Goal: Information Seeking & Learning: Learn about a topic

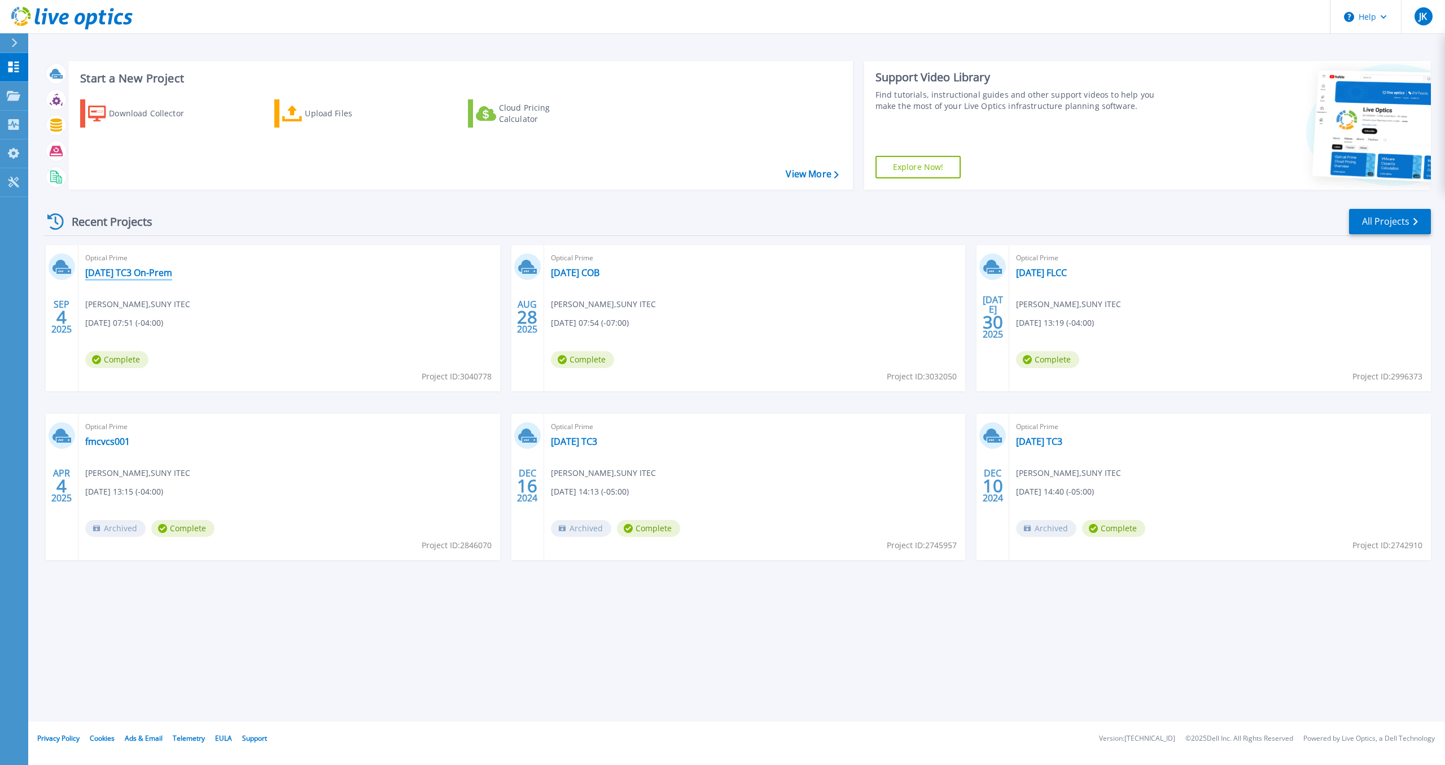
click at [148, 276] on link "[DATE] TC3 On-Prem" at bounding box center [128, 272] width 87 height 11
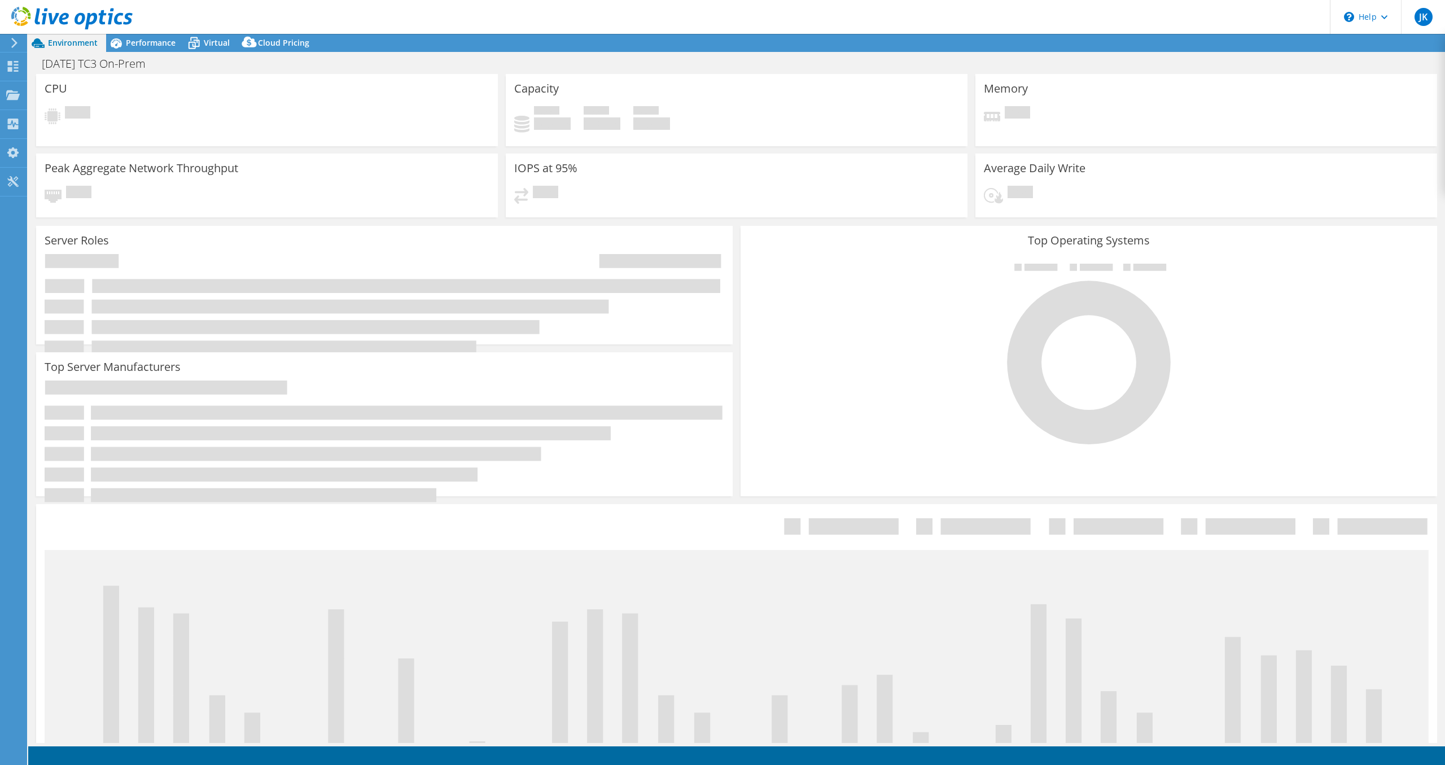
select select "USD"
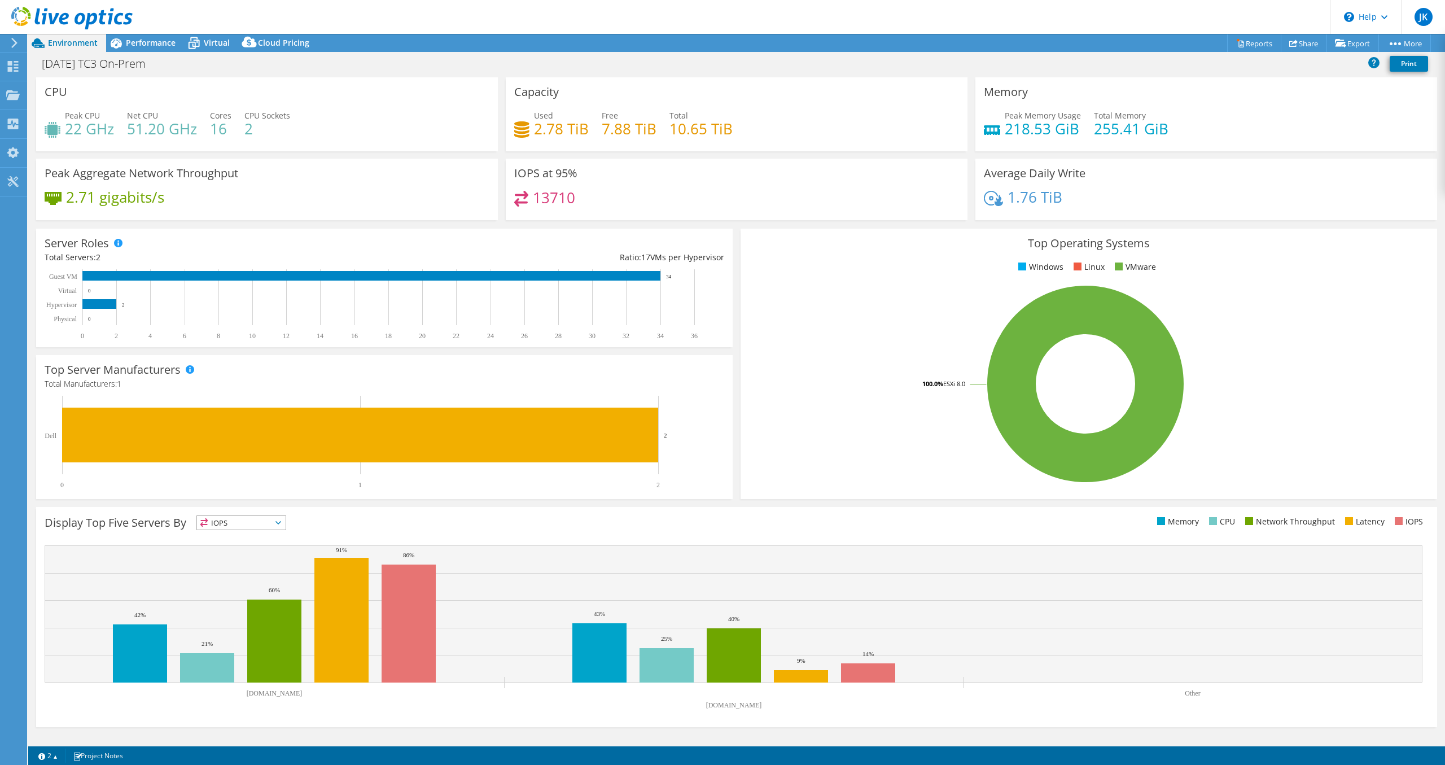
click at [269, 526] on span "IOPS" at bounding box center [241, 523] width 89 height 14
click at [267, 557] on li "Memory" at bounding box center [241, 553] width 89 height 16
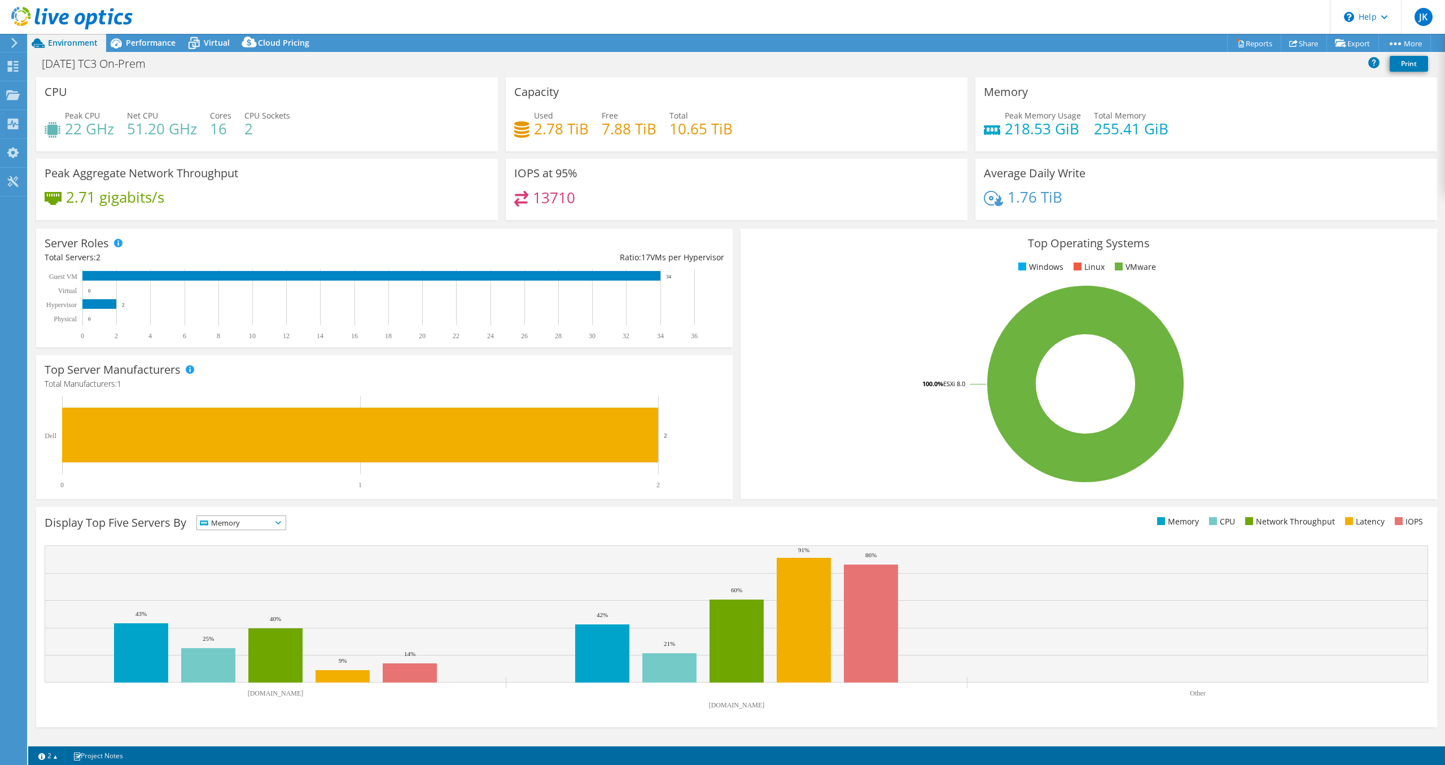
click at [278, 527] on span "Memory" at bounding box center [241, 523] width 89 height 14
click at [259, 572] on li "CPU" at bounding box center [241, 569] width 89 height 16
click at [274, 521] on span "CPU" at bounding box center [241, 523] width 89 height 14
click at [245, 589] on li "Network Throughput" at bounding box center [241, 585] width 89 height 16
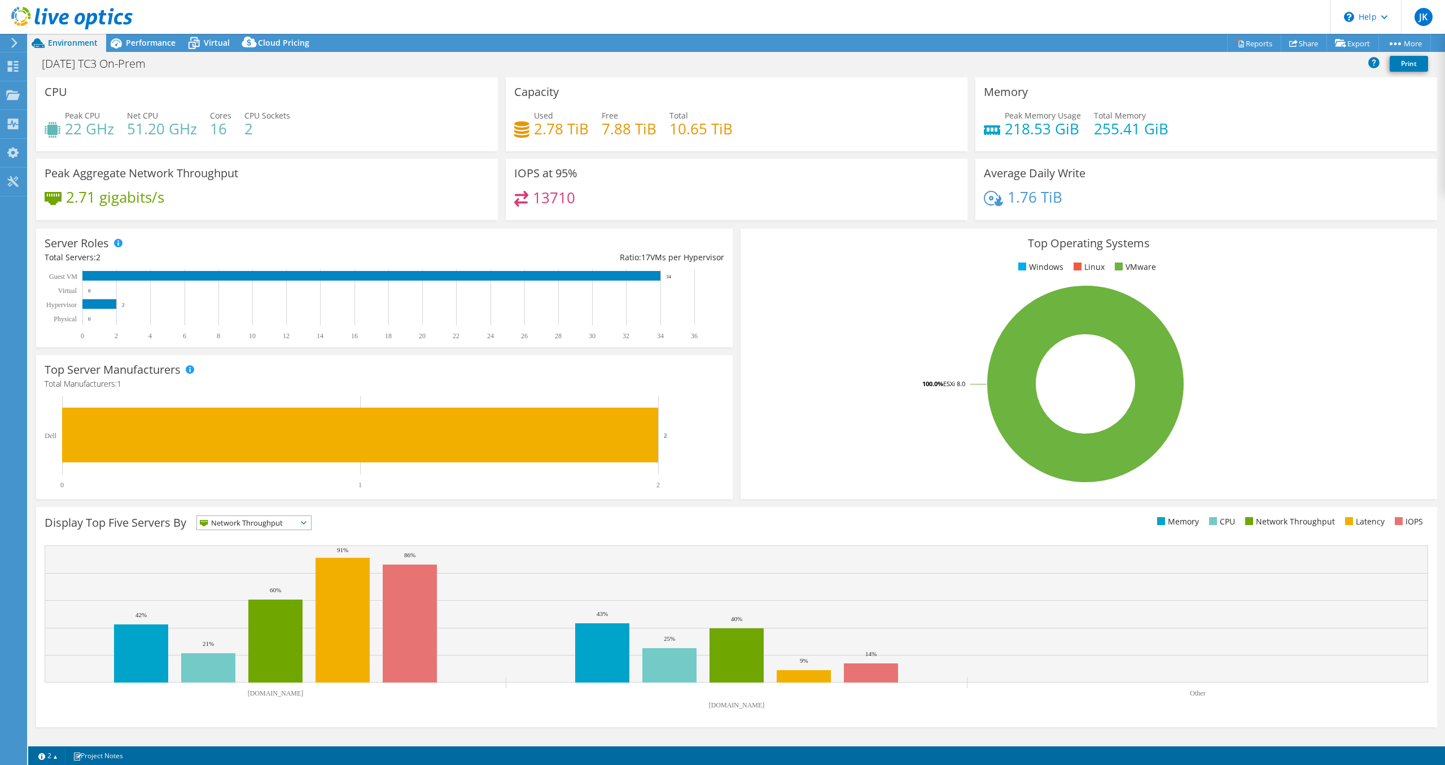
click at [302, 529] on div "Network Throughput IOPS" at bounding box center [253, 522] width 115 height 15
click at [287, 541] on li "IOPS" at bounding box center [254, 537] width 114 height 16
click at [515, 526] on div "Display Top Five Servers By IOPS IOPS" at bounding box center [391, 524] width 692 height 19
click at [201, 43] on icon at bounding box center [194, 43] width 20 height 20
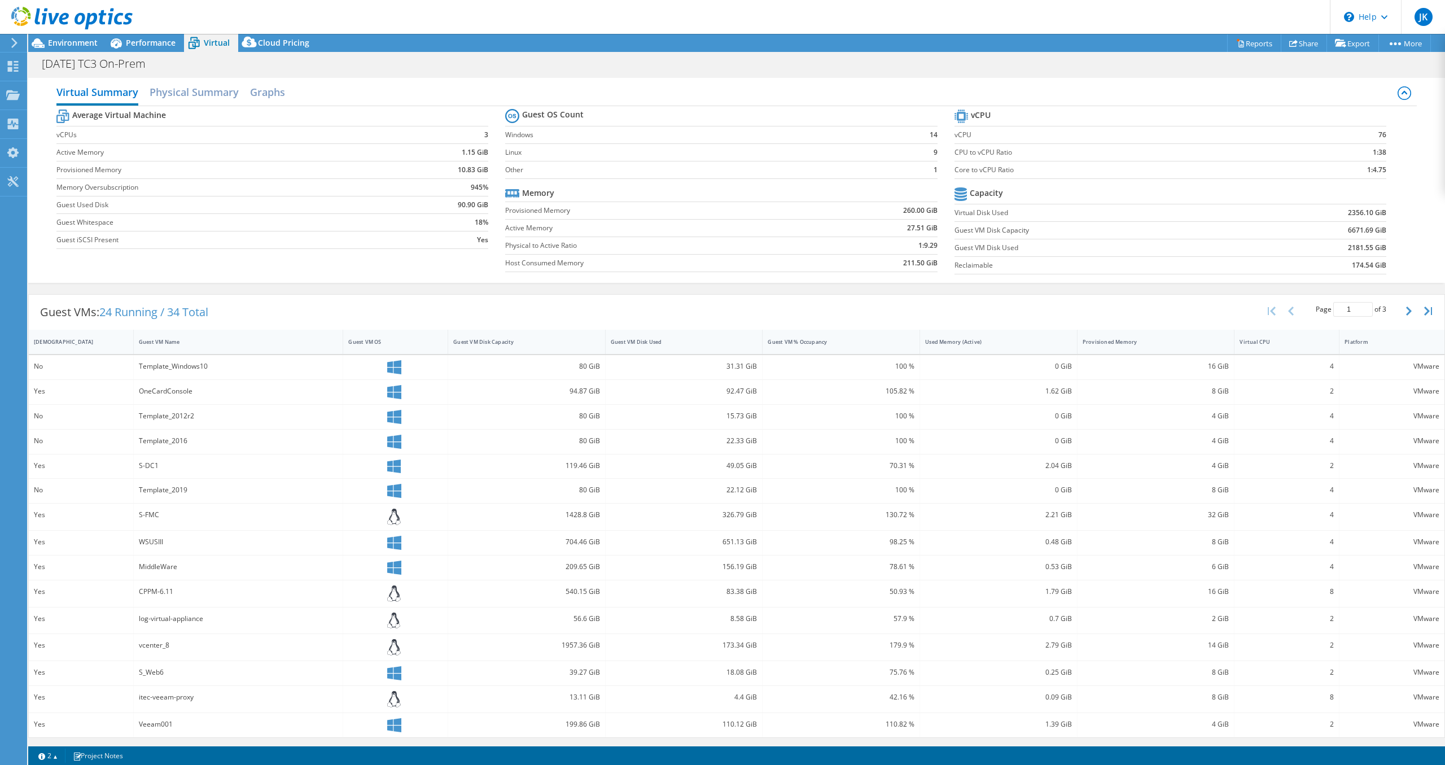
scroll to position [2, 0]
click at [993, 340] on div "Used Memory (Active)" at bounding box center [991, 340] width 133 height 7
click at [965, 351] on div "Used Memory (Active)" at bounding box center [991, 343] width 143 height 17
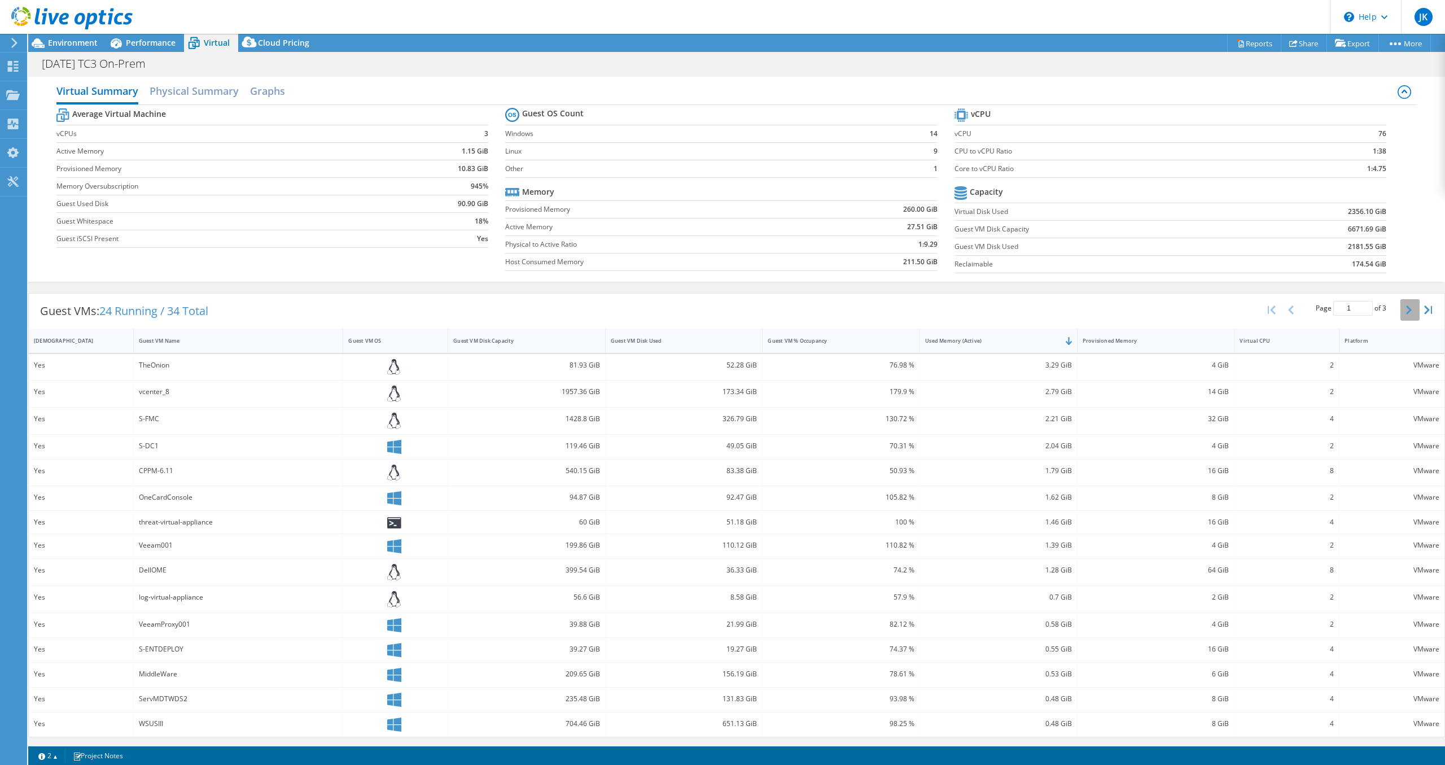
click at [1407, 308] on icon "button" at bounding box center [1409, 309] width 6 height 9
click at [745, 298] on div "Guest VMs: 24 Running / 34 Total Page 2 of 3 5 rows 10 rows 20 rows 25 rows 50 …" at bounding box center [736, 313] width 1415 height 35
drag, startPoint x: 164, startPoint y: 364, endPoint x: 132, endPoint y: 365, distance: 32.2
click at [134, 365] on div "S_DNS" at bounding box center [239, 369] width 210 height 24
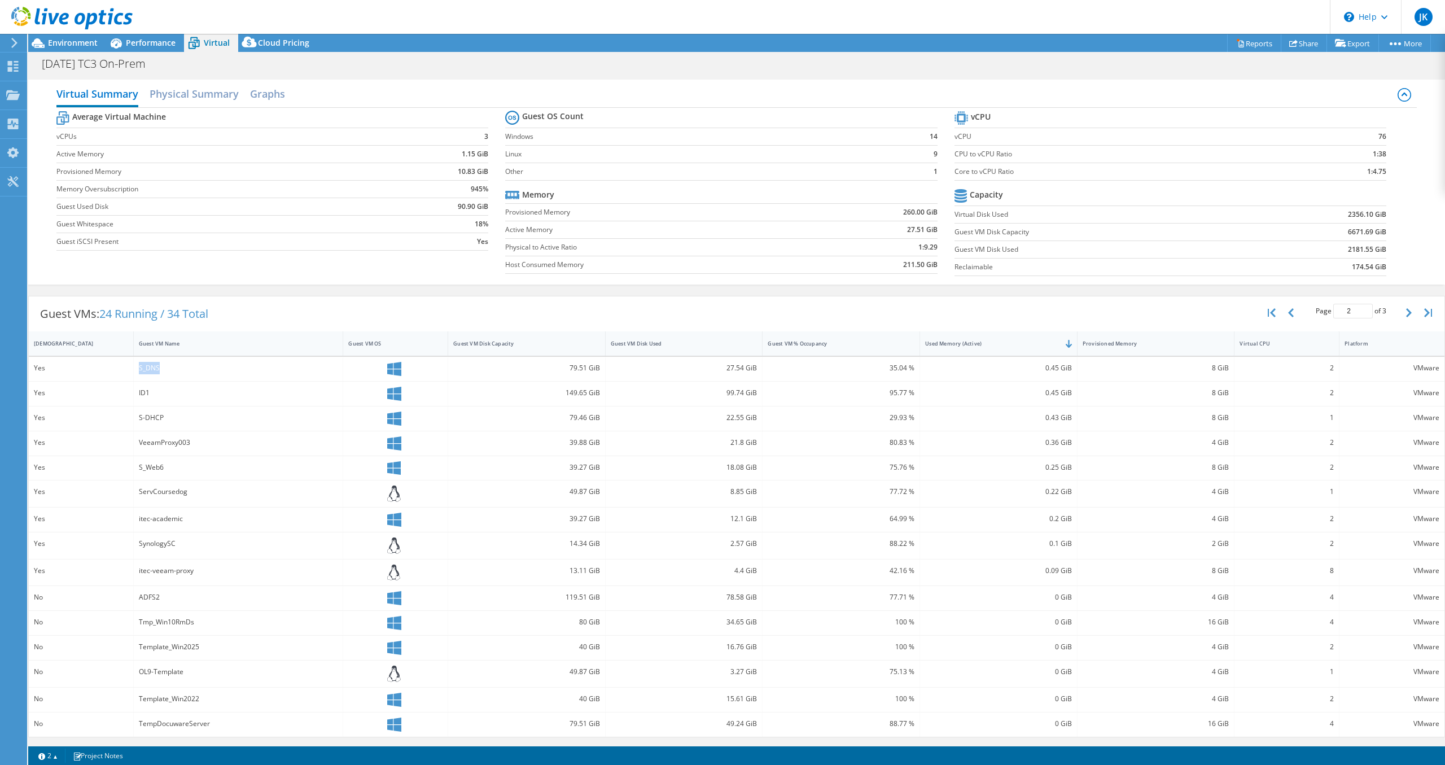
click at [143, 365] on div "S_DNS" at bounding box center [238, 368] width 199 height 12
click at [1408, 312] on icon "button" at bounding box center [1409, 312] width 6 height 9
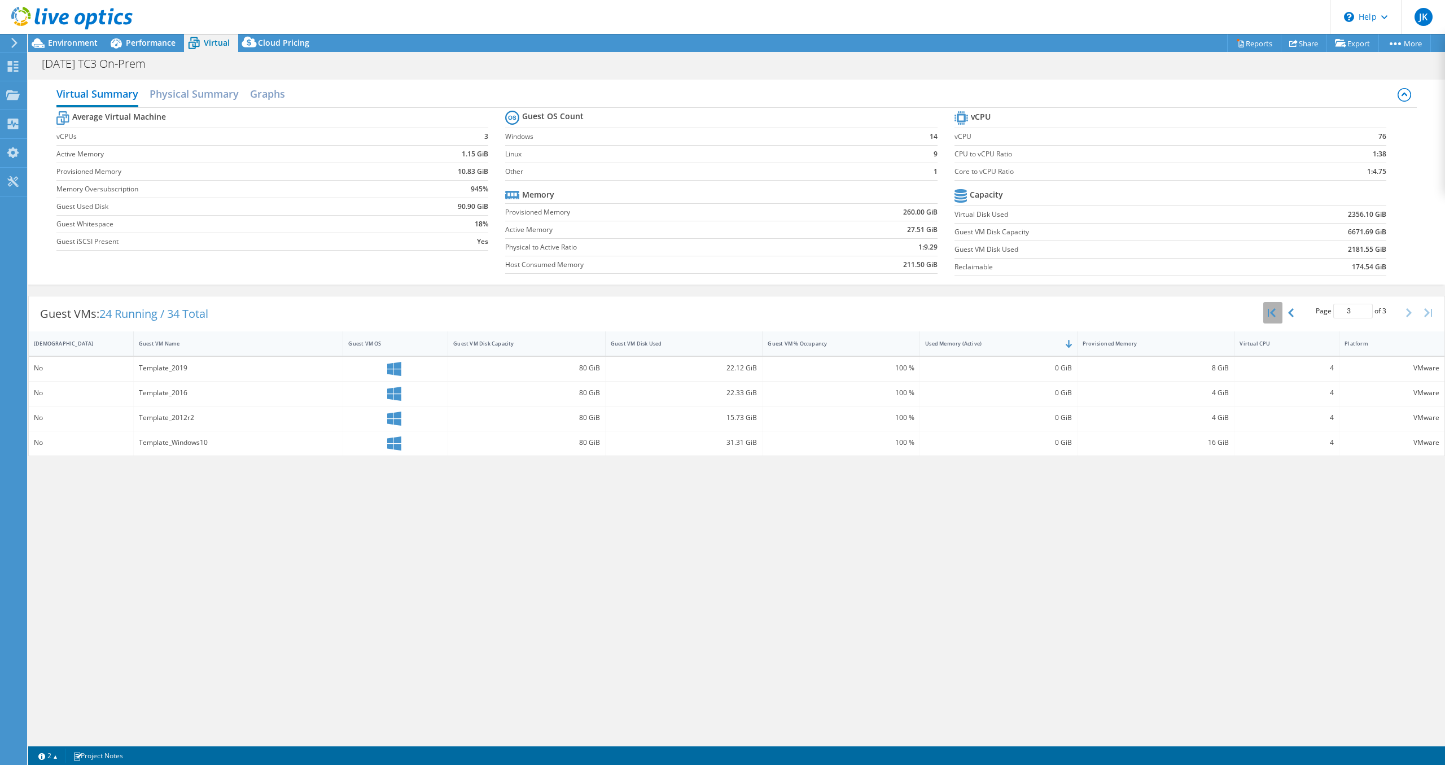
click at [1270, 313] on icon "button" at bounding box center [1271, 312] width 8 height 9
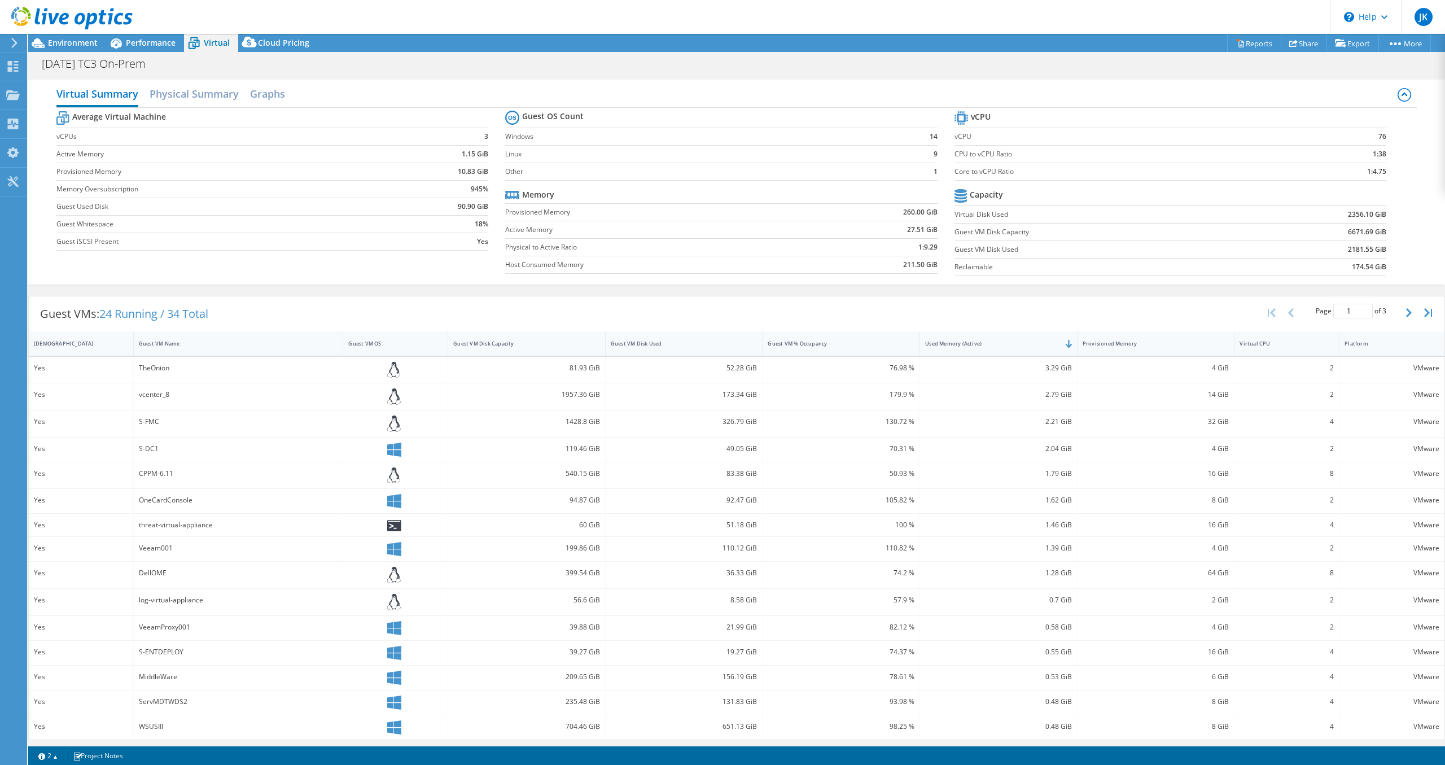
scroll to position [3, 0]
click at [994, 310] on div "Guest VMs: 24 Running / 34 Total Page 1 of 3 5 rows 10 rows 20 rows 25 rows 50 …" at bounding box center [736, 310] width 1415 height 35
click at [62, 39] on span "Environment" at bounding box center [73, 42] width 50 height 11
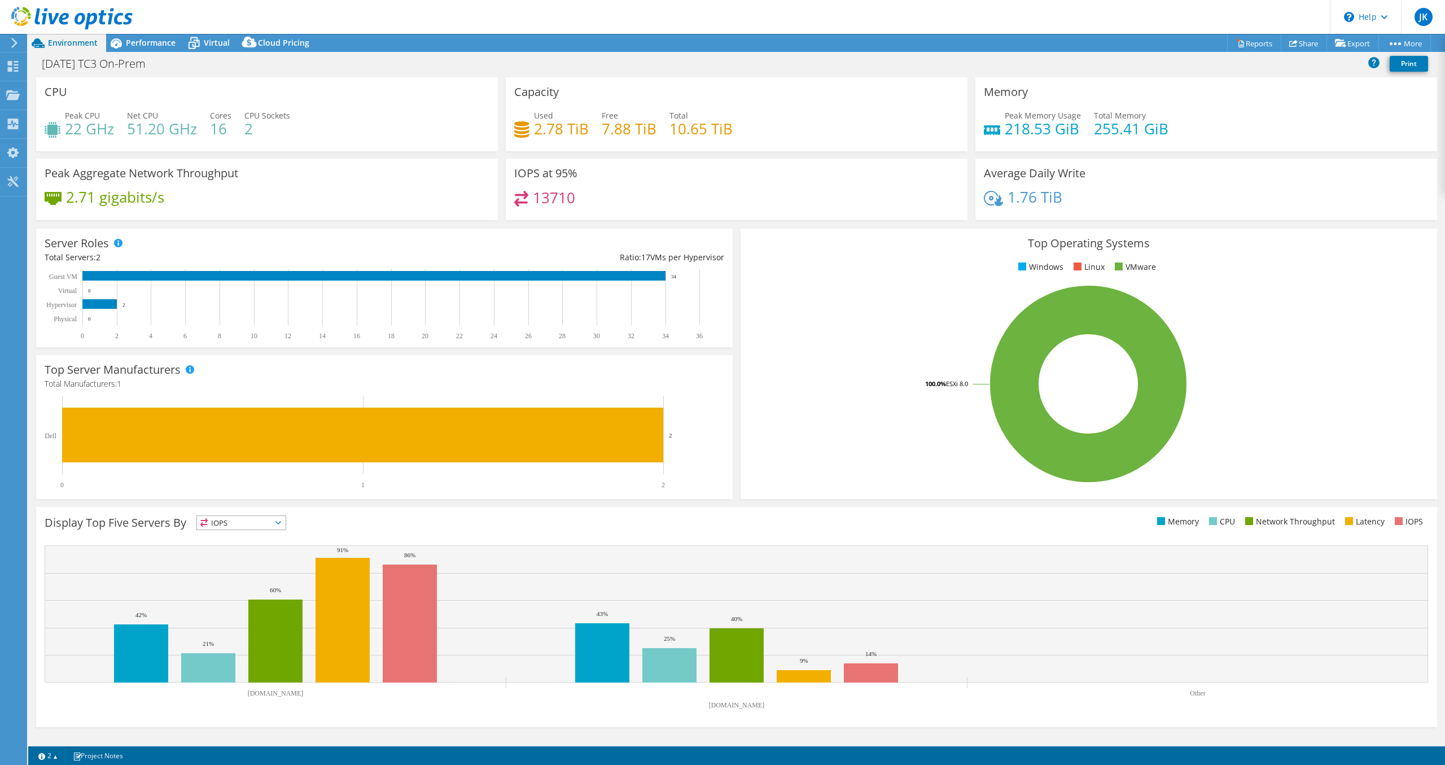
scroll to position [0, 0]
drag, startPoint x: 1191, startPoint y: 125, endPoint x: 1003, endPoint y: 114, distance: 187.7
click at [1003, 114] on div "Peak Memory Usage 218.53 GiB Total Memory 255.41 GiB" at bounding box center [1206, 127] width 445 height 37
click at [1183, 140] on div "Peak Memory Usage 218.53 GiB Total Memory 255.41 GiB" at bounding box center [1206, 127] width 445 height 37
drag, startPoint x: 1156, startPoint y: 128, endPoint x: 1006, endPoint y: 114, distance: 150.1
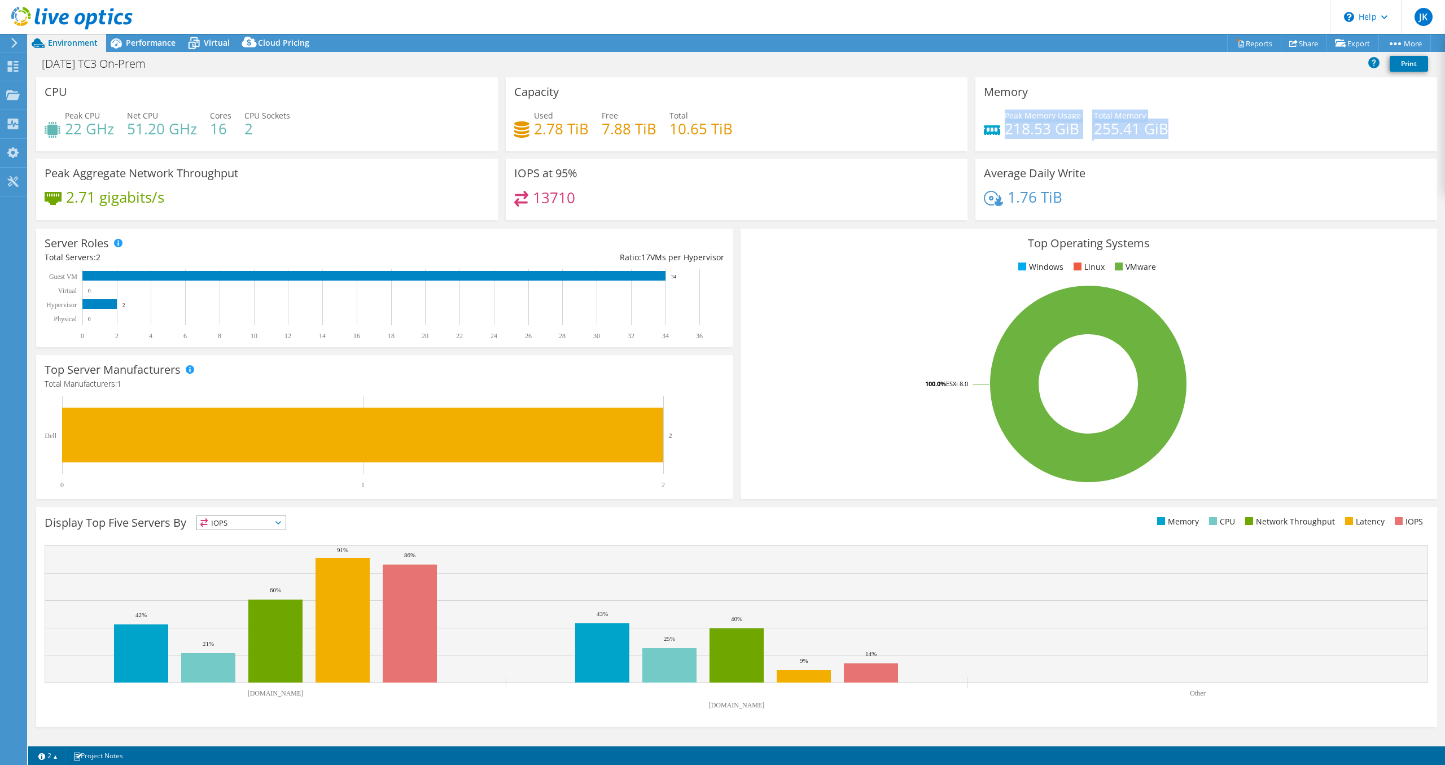
click at [1006, 114] on div "Peak Memory Usage 218.53 GiB Total Memory 255.41 GiB" at bounding box center [1206, 127] width 445 height 37
click at [880, 299] on rect at bounding box center [1088, 383] width 679 height 197
click at [186, 44] on icon at bounding box center [194, 43] width 20 height 20
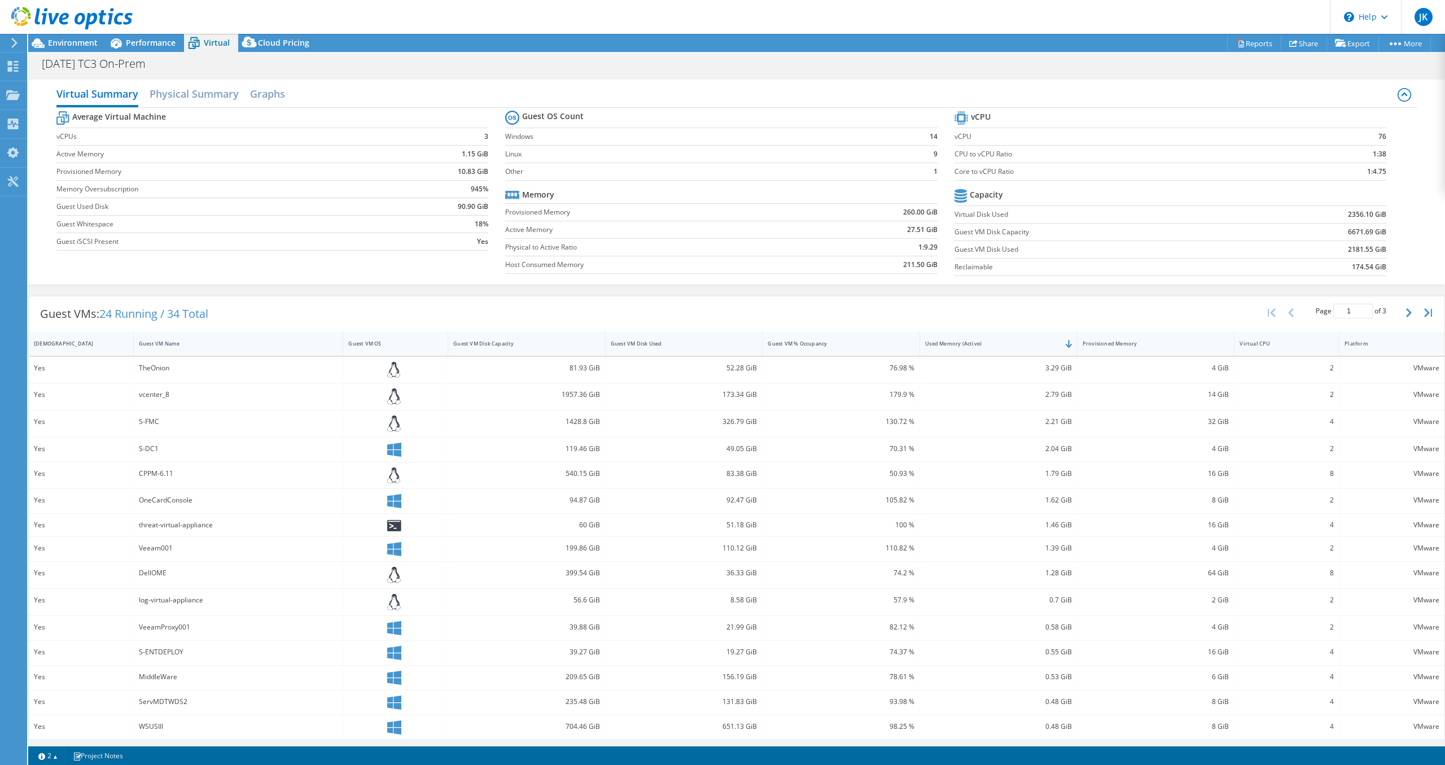
click at [474, 309] on div "Guest VMs: 24 Running / 34 Total Page 1 of 3 5 rows 10 rows 20 rows 25 rows 50 …" at bounding box center [736, 313] width 1415 height 35
click at [489, 307] on div "Guest VMs: 24 Running / 34 Total Page 1 of 3 5 rows 10 rows 20 rows 25 rows 50 …" at bounding box center [736, 313] width 1415 height 35
drag, startPoint x: 208, startPoint y: 524, endPoint x: 131, endPoint y: 525, distance: 77.3
click at [134, 525] on div "threat-virtual-appliance" at bounding box center [239, 522] width 210 height 23
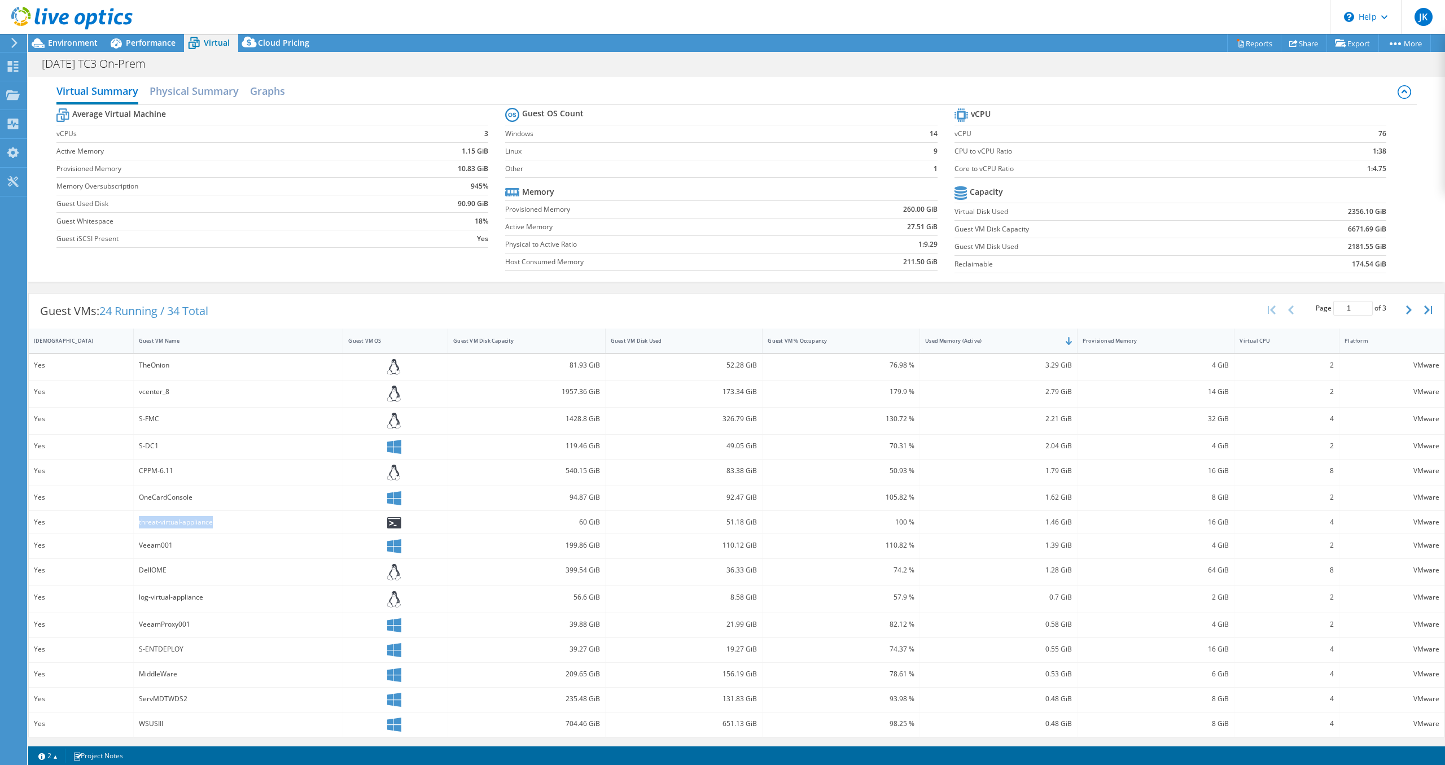
copy div "threat-virtual-appliance"
drag, startPoint x: 211, startPoint y: 603, endPoint x: 126, endPoint y: 595, distance: 85.6
click at [134, 595] on div "log-virtual-appliance" at bounding box center [239, 599] width 210 height 27
copy div "log-virtual-appliance"
drag, startPoint x: 188, startPoint y: 650, endPoint x: 135, endPoint y: 646, distance: 52.7
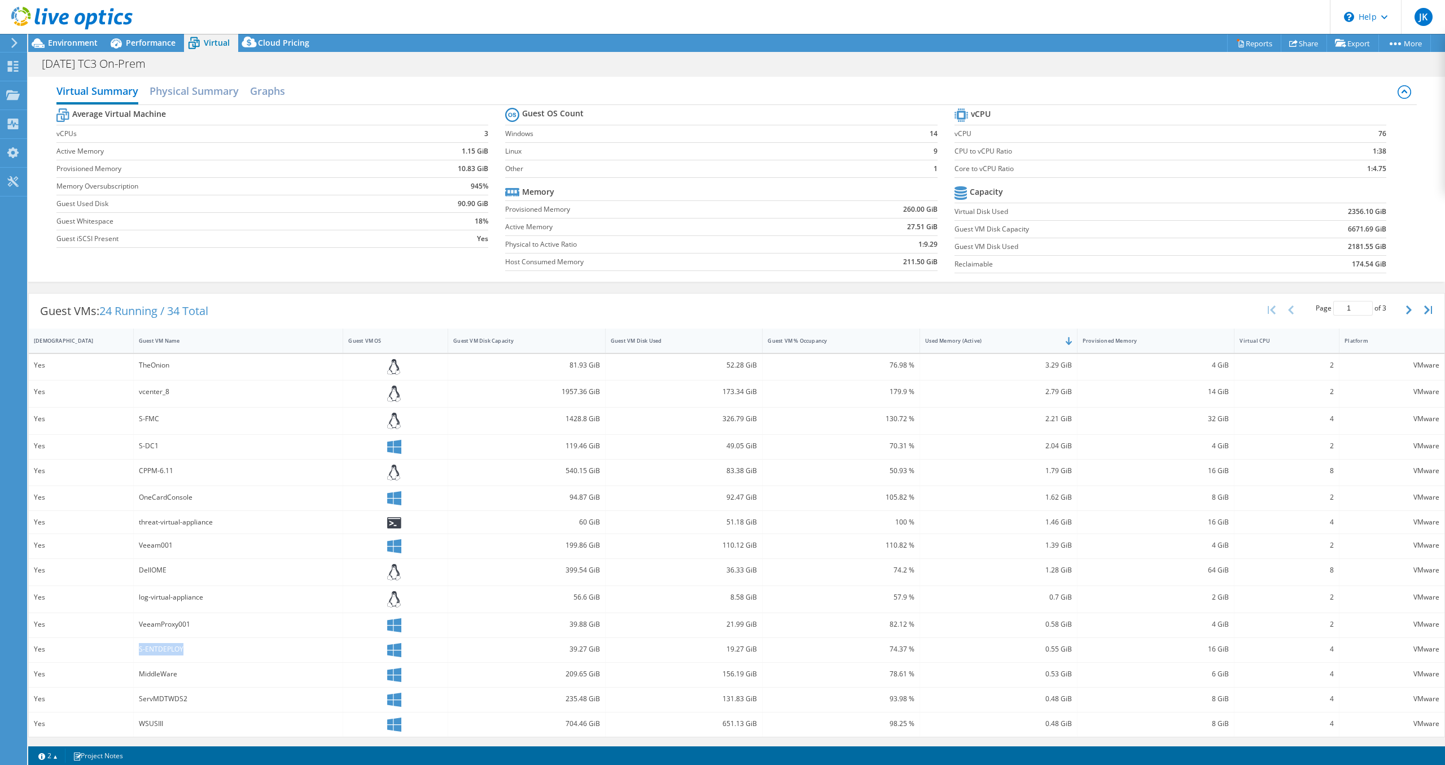
click at [135, 646] on div "S-ENTDEPLOY" at bounding box center [239, 650] width 210 height 24
copy div "S-ENTDEPLOY"
drag, startPoint x: 188, startPoint y: 676, endPoint x: 141, endPoint y: 675, distance: 48.0
click at [141, 675] on div "MiddleWare" at bounding box center [238, 674] width 199 height 12
copy div "MiddleWare"
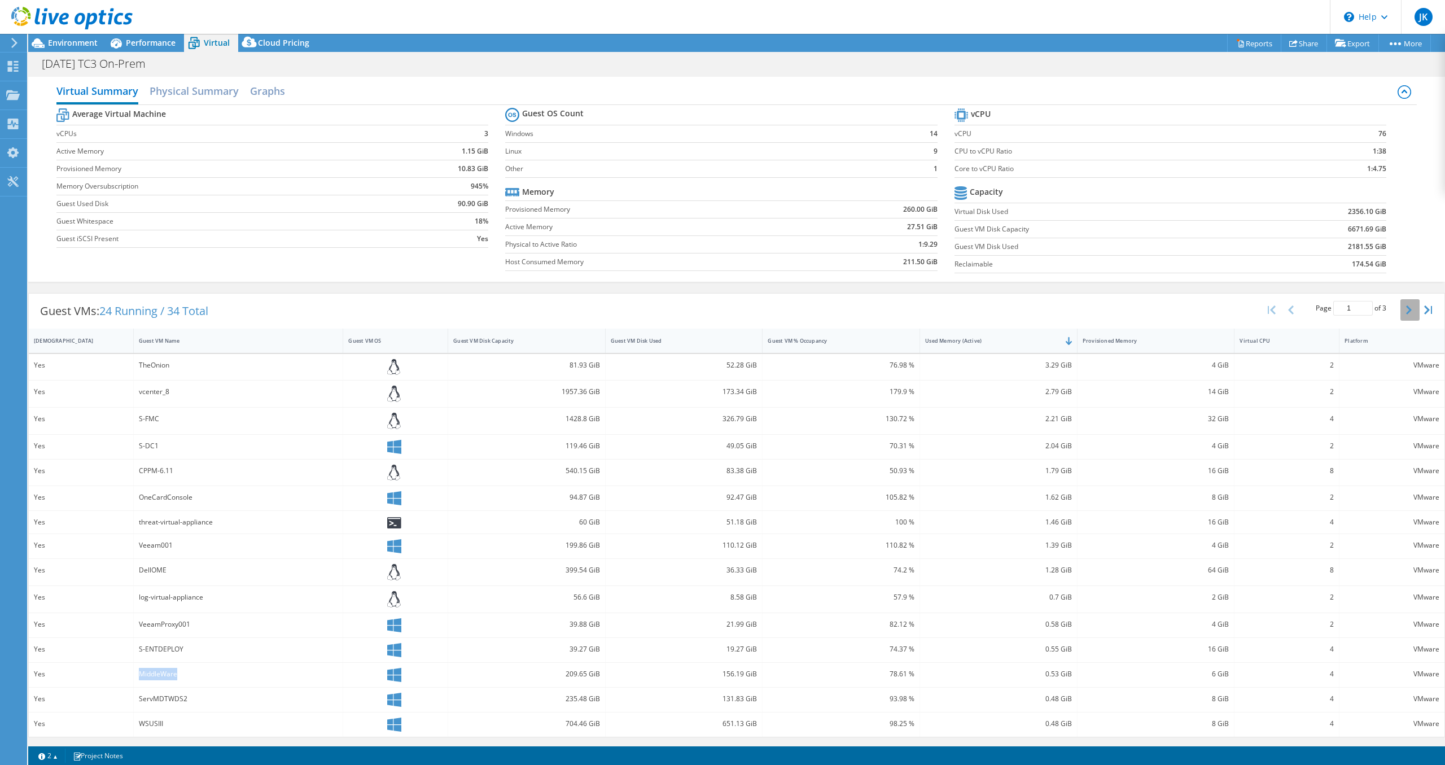
click at [1403, 308] on button "button" at bounding box center [1409, 309] width 19 height 21
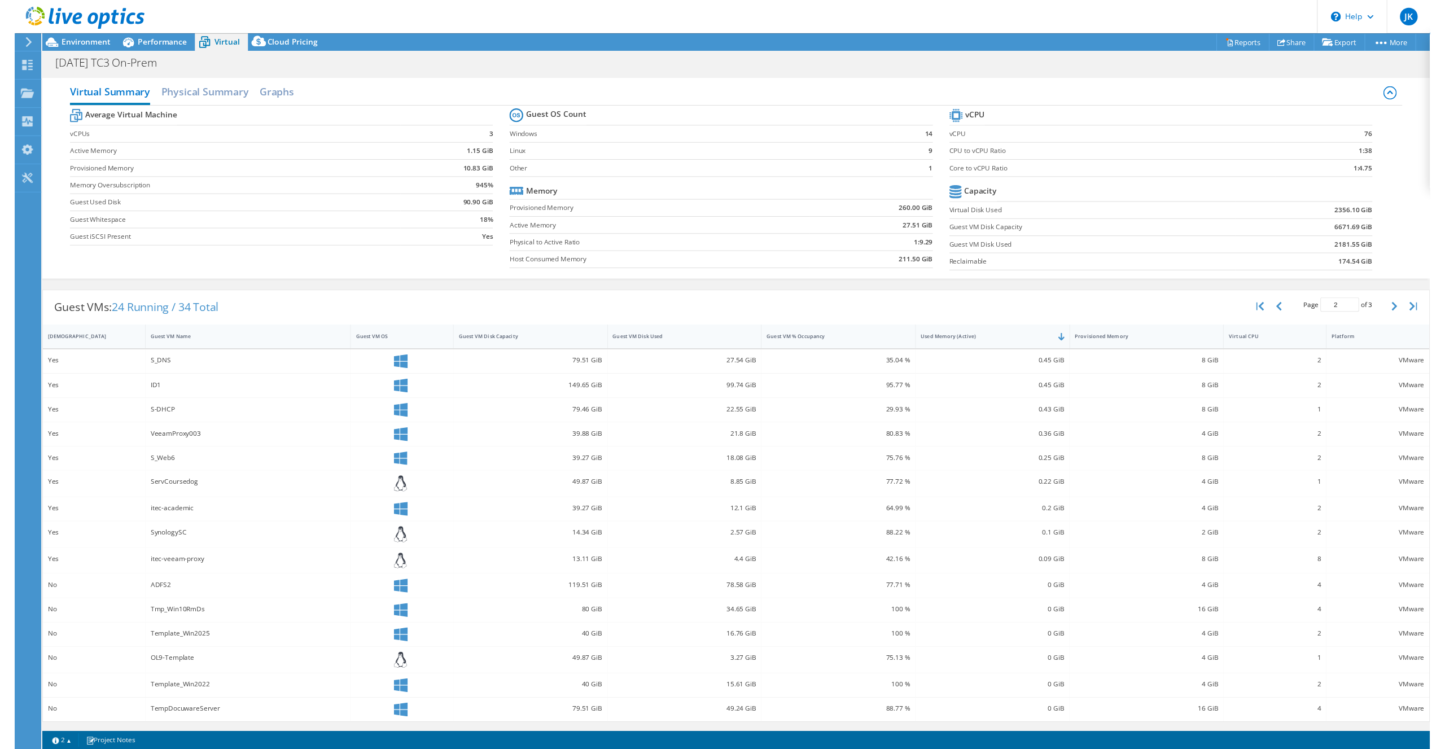
scroll to position [0, 0]
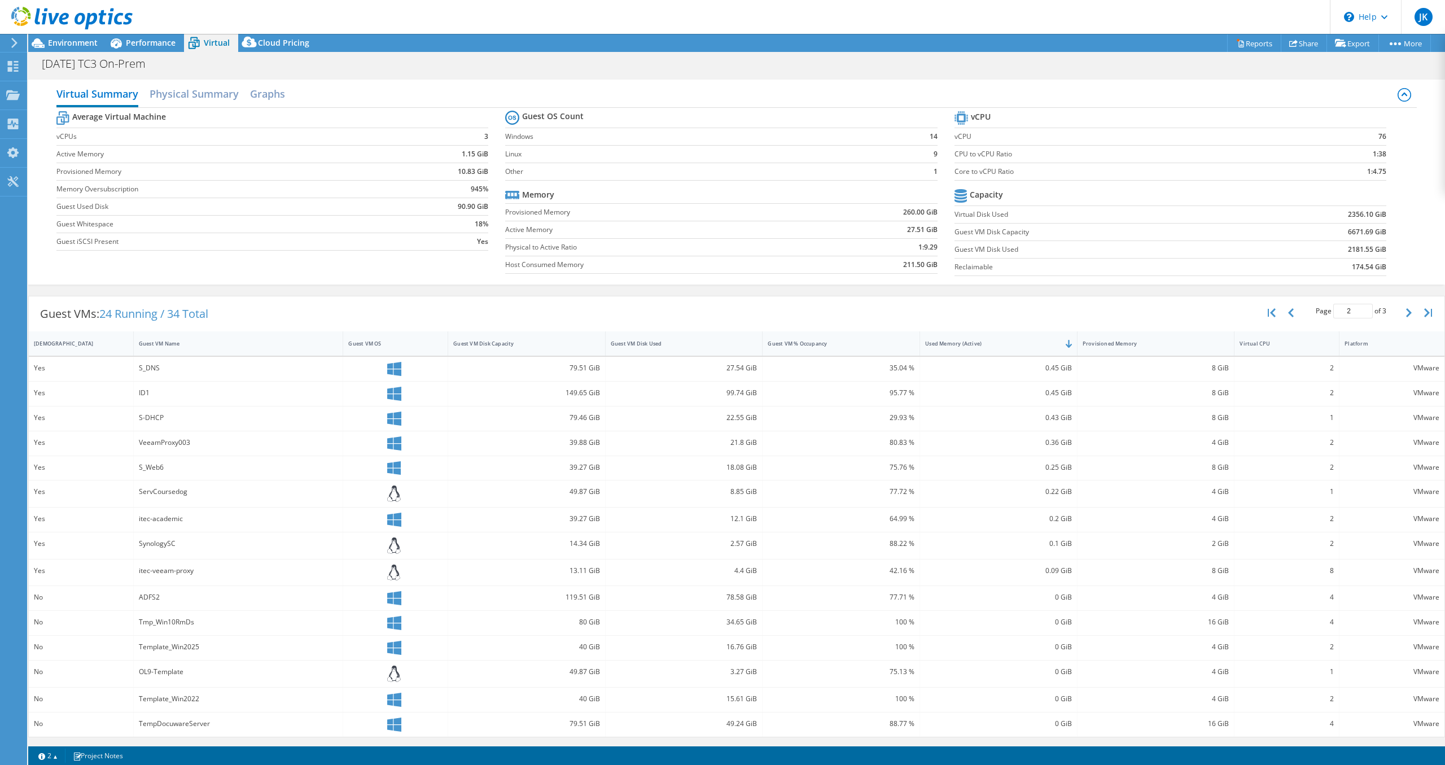
click at [149, 451] on div "VeeamProxy003" at bounding box center [239, 443] width 210 height 24
click at [147, 457] on div "S_Web6" at bounding box center [239, 468] width 210 height 24
click at [149, 393] on div "ID1" at bounding box center [238, 393] width 199 height 12
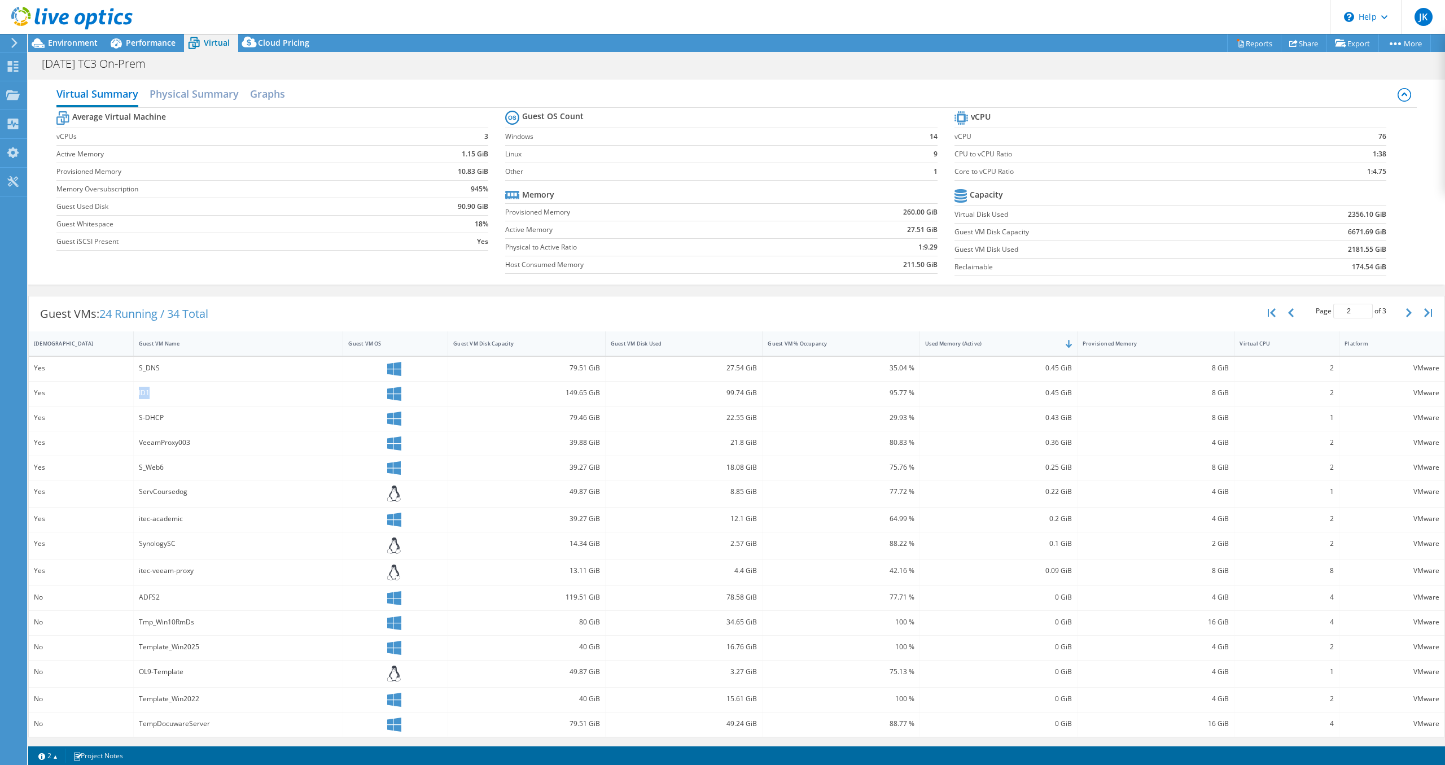
click at [149, 393] on div "ID1" at bounding box center [238, 393] width 199 height 12
copy div "ID1"
drag, startPoint x: 161, startPoint y: 467, endPoint x: 141, endPoint y: 467, distance: 20.3
click at [141, 467] on div "S_Web6" at bounding box center [238, 467] width 199 height 12
copy div "S_Web6"
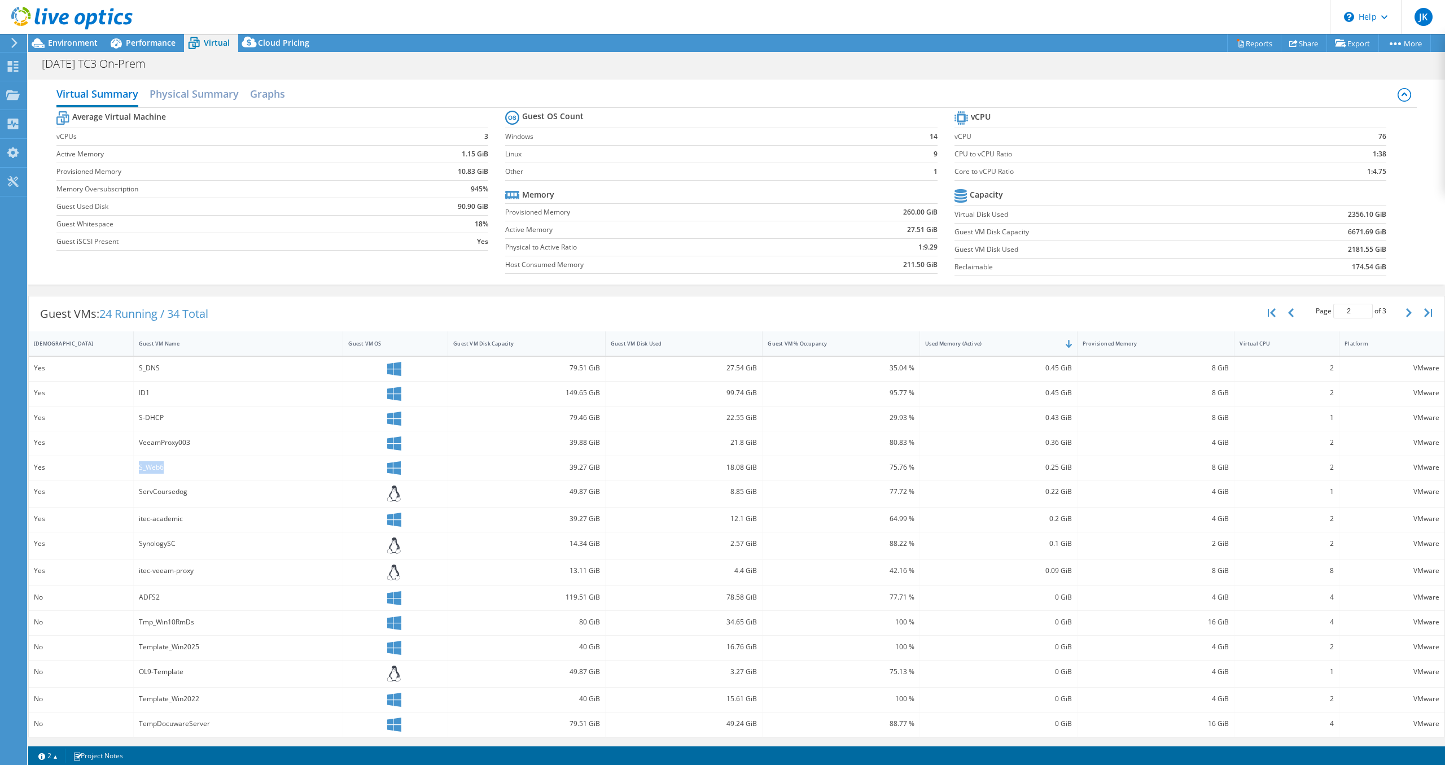
click at [1073, 464] on div "0.25 GiB" at bounding box center [998, 468] width 157 height 24
drag, startPoint x: 1341, startPoint y: 472, endPoint x: 563, endPoint y: 467, distance: 778.1
click at [1339, 467] on div "VMware" at bounding box center [1391, 468] width 105 height 24
click at [230, 463] on div "S_Web6" at bounding box center [238, 467] width 199 height 12
click at [1293, 313] on icon "button" at bounding box center [1291, 312] width 6 height 9
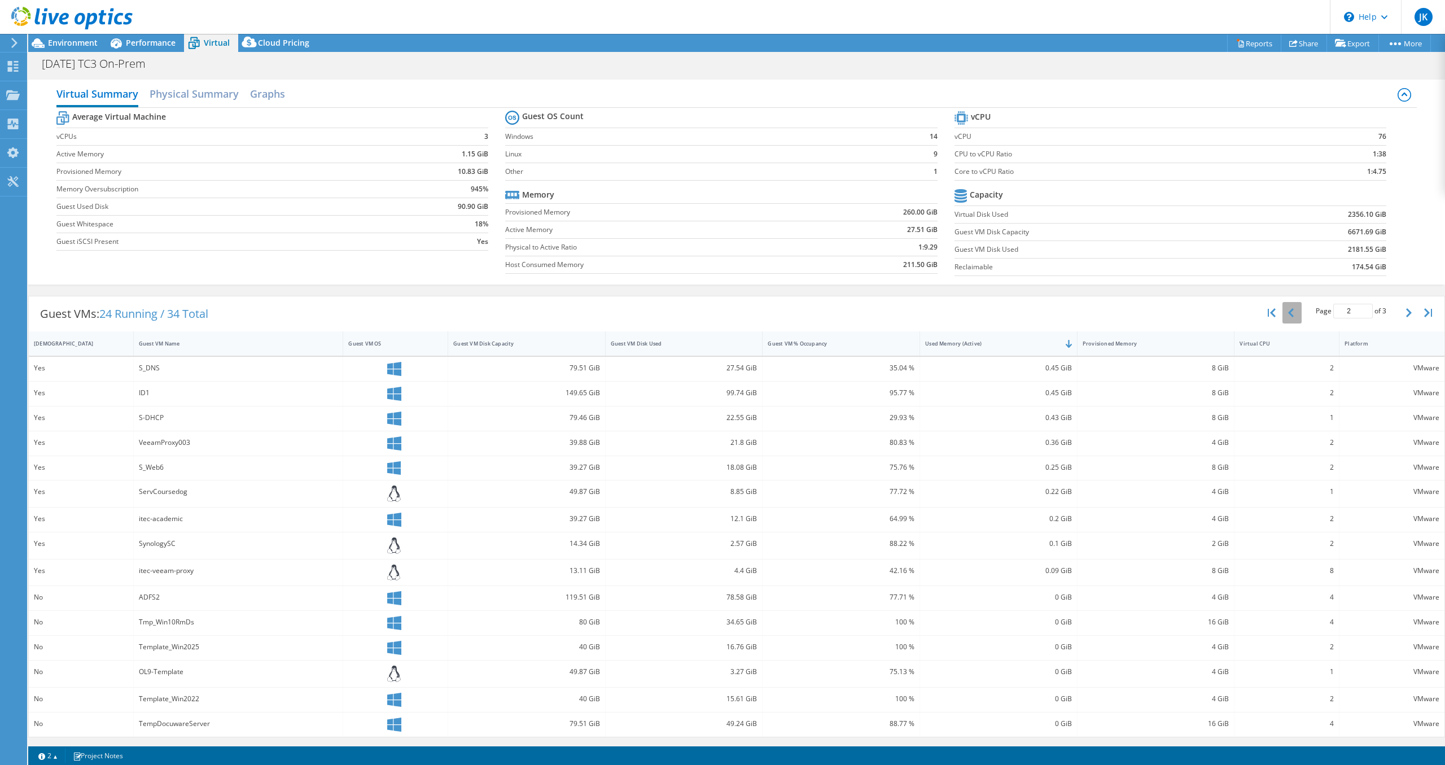
type input "1"
